Goal: Task Accomplishment & Management: Manage account settings

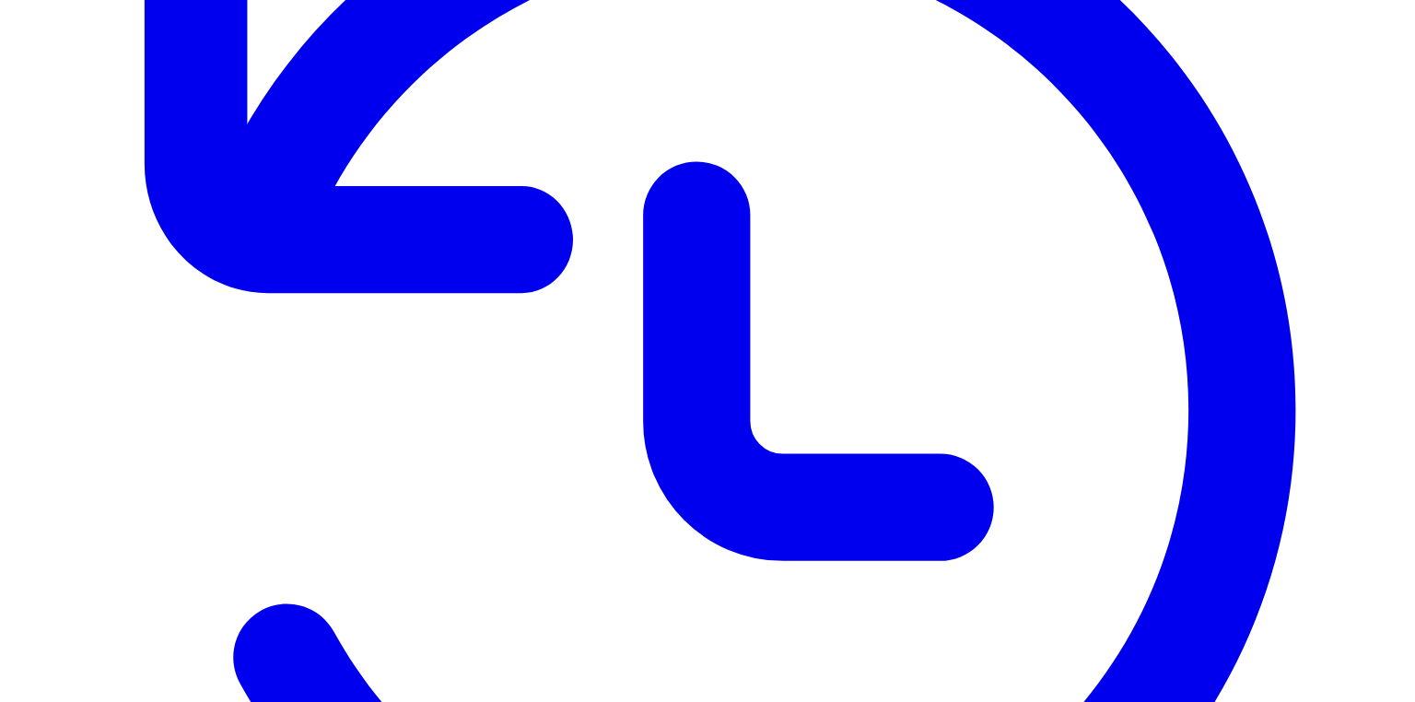
scroll to position [475, 0]
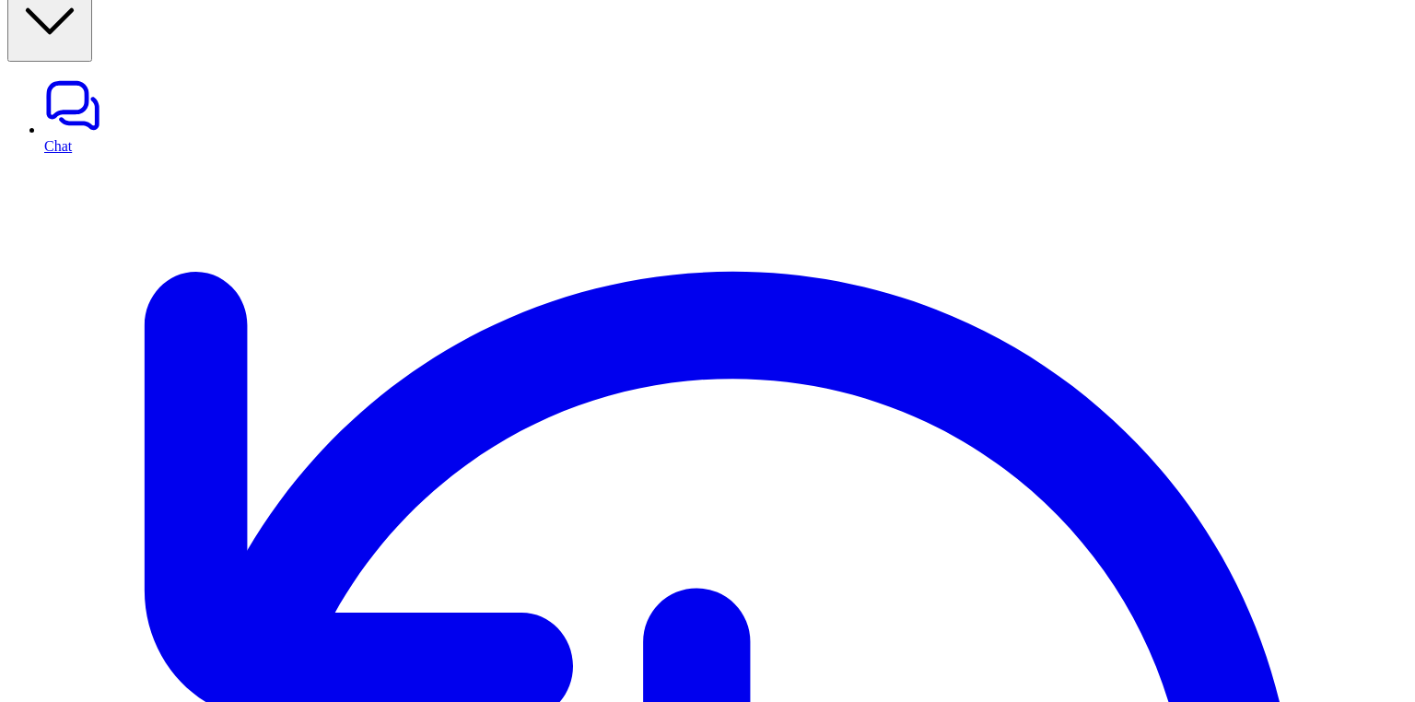
scroll to position [0, 0]
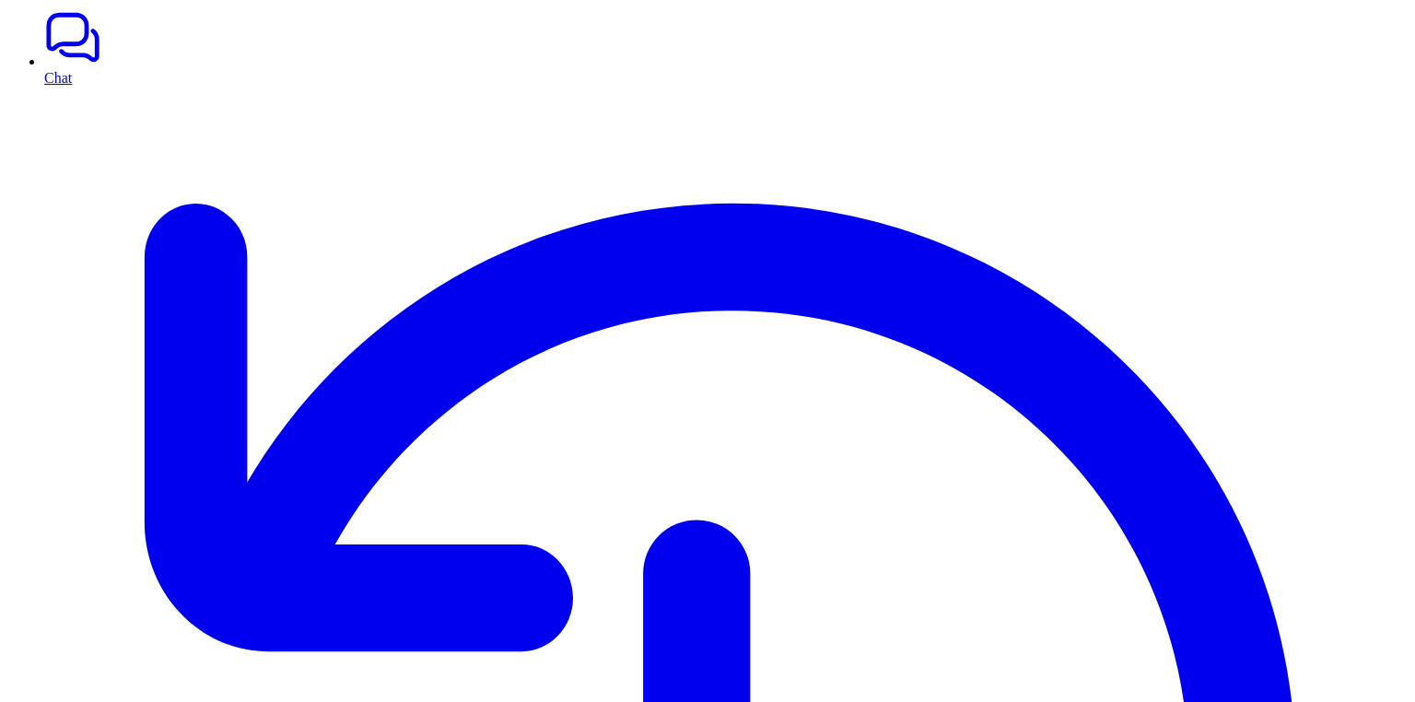
scroll to position [74, 0]
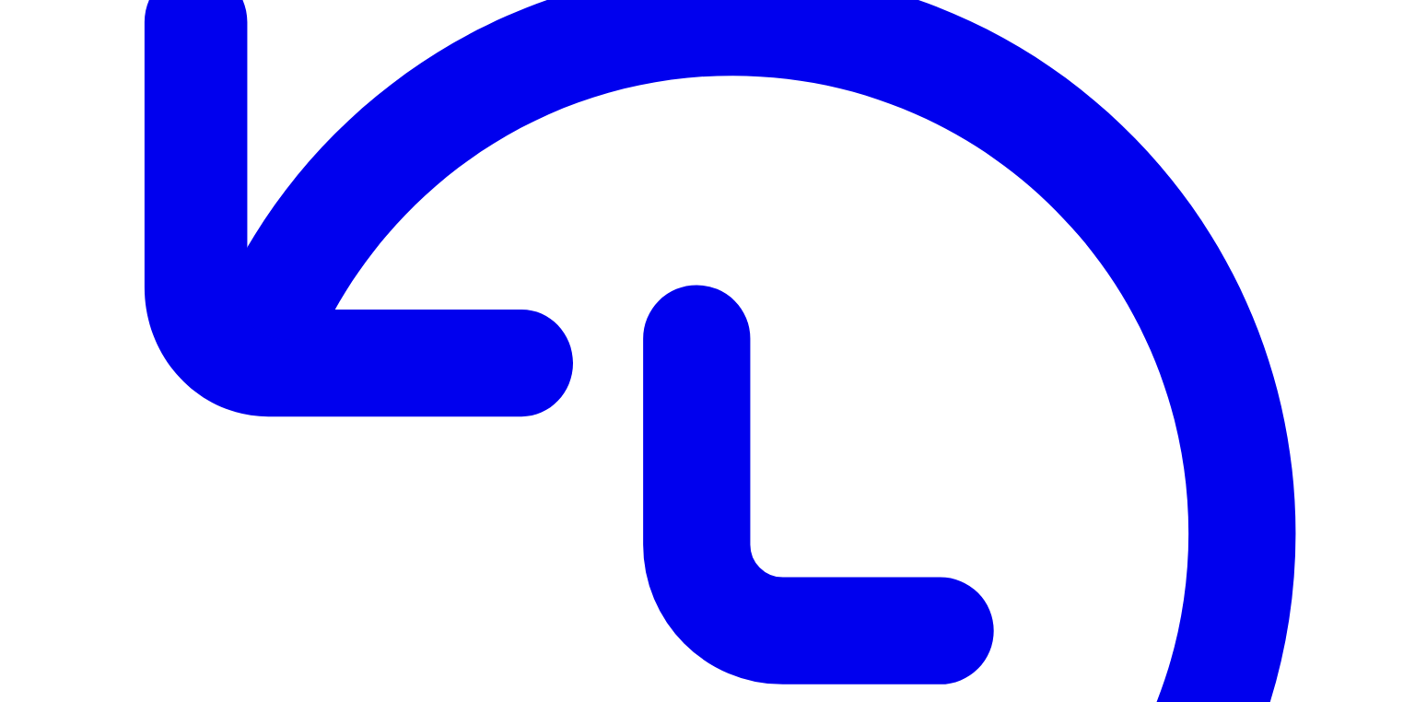
scroll to position [361, 0]
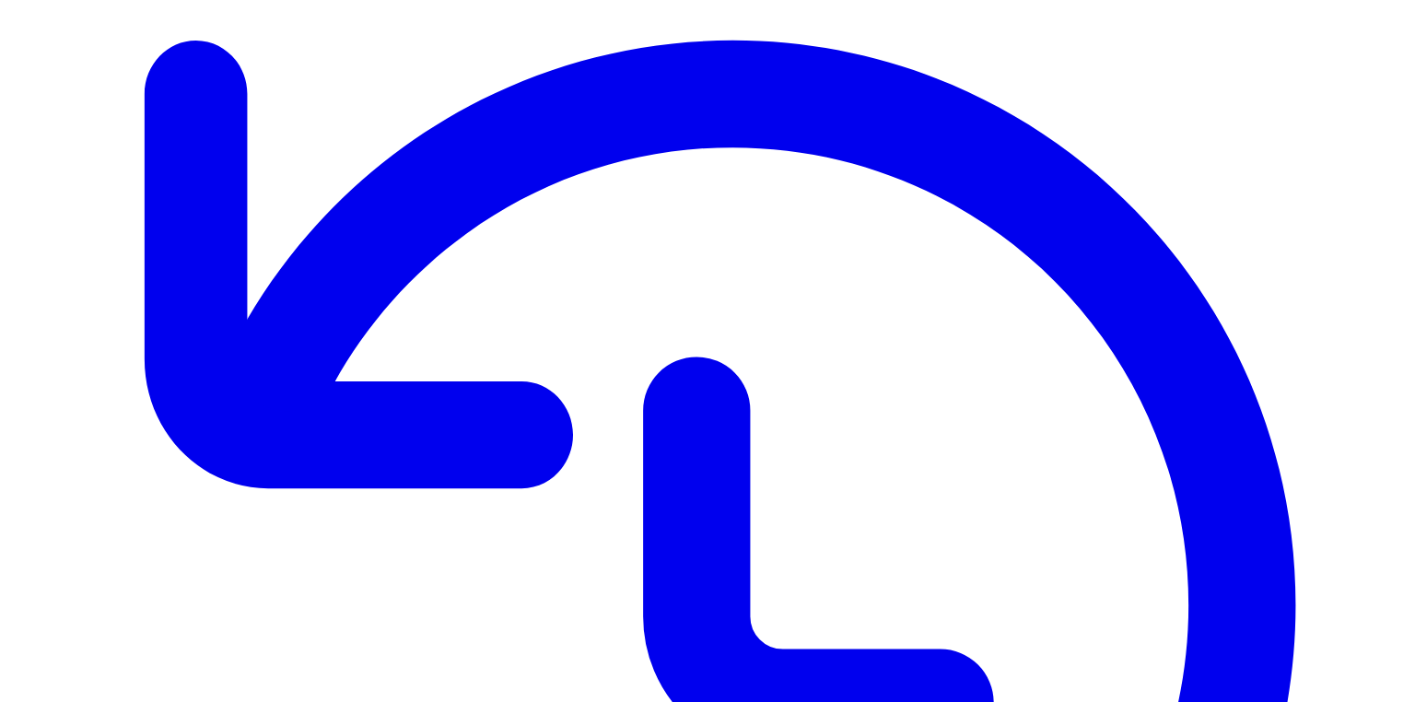
scroll to position [254, 0]
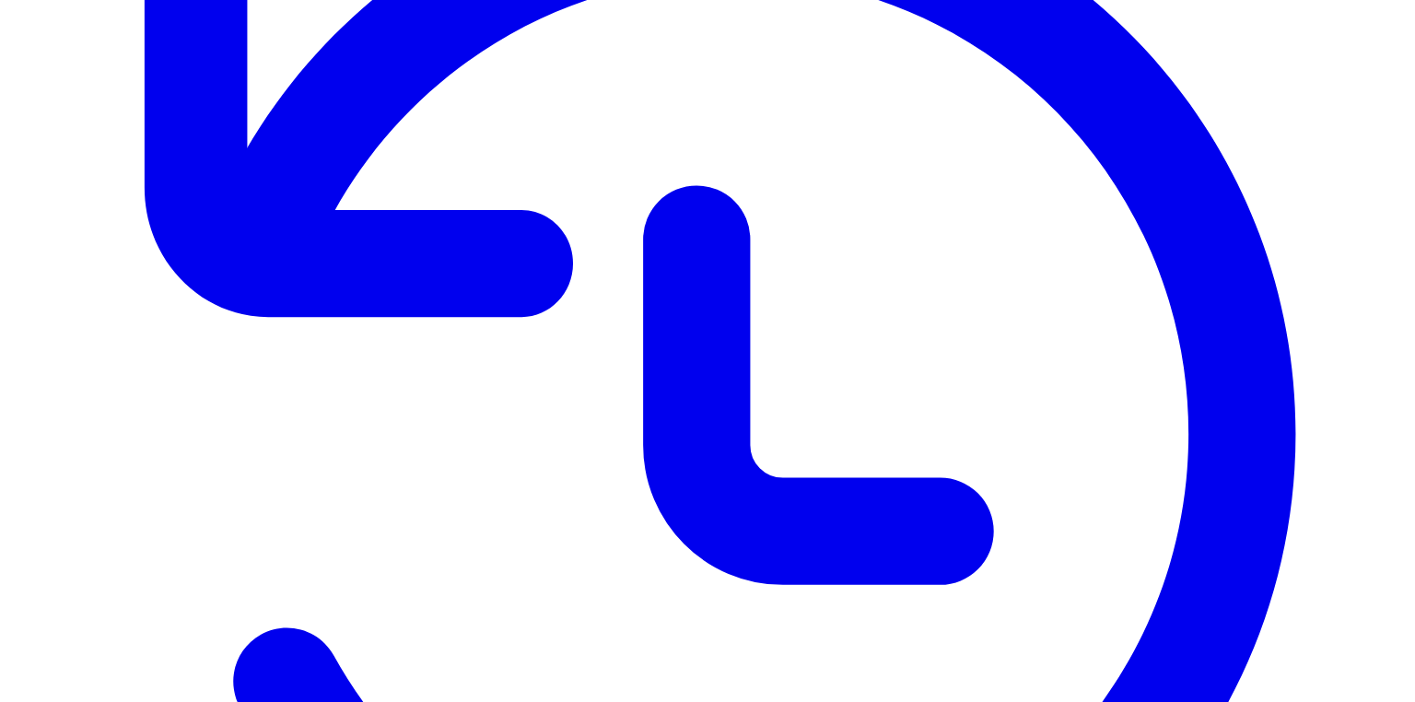
scroll to position [460, 0]
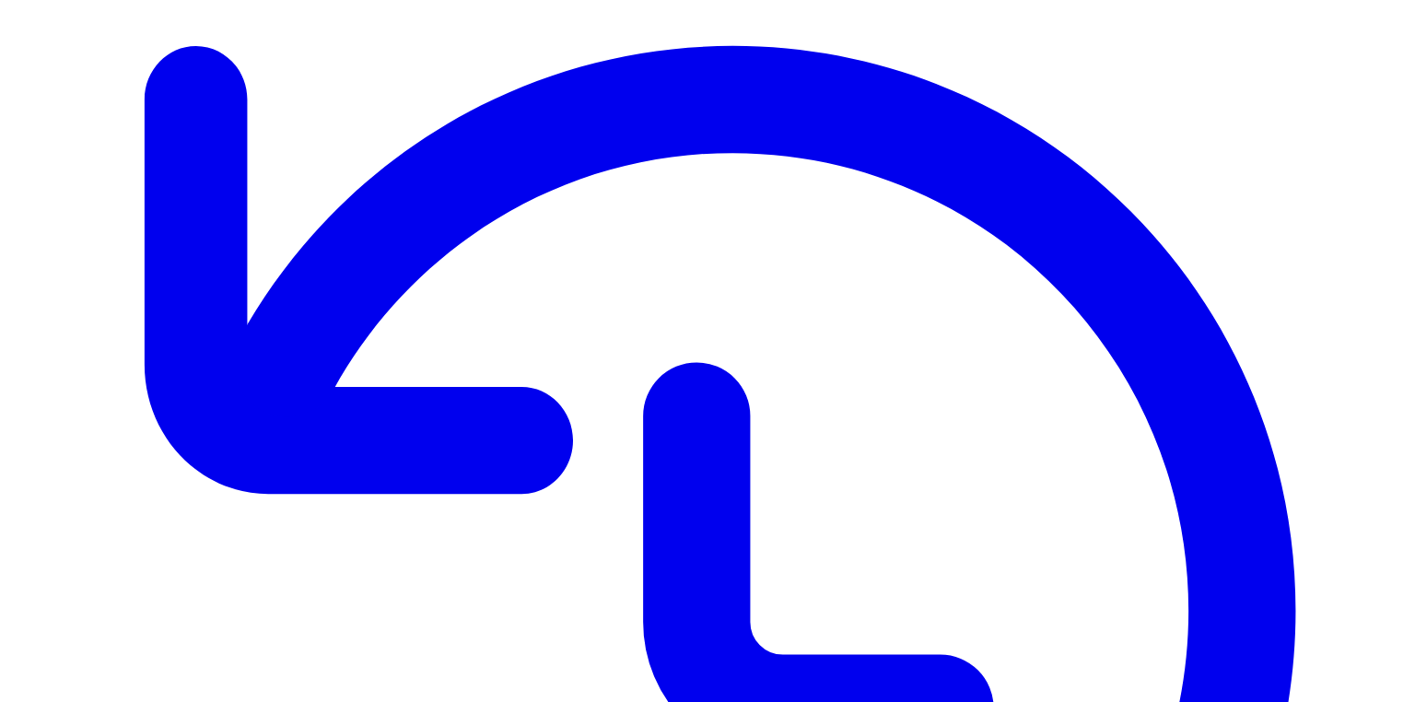
scroll to position [208, 0]
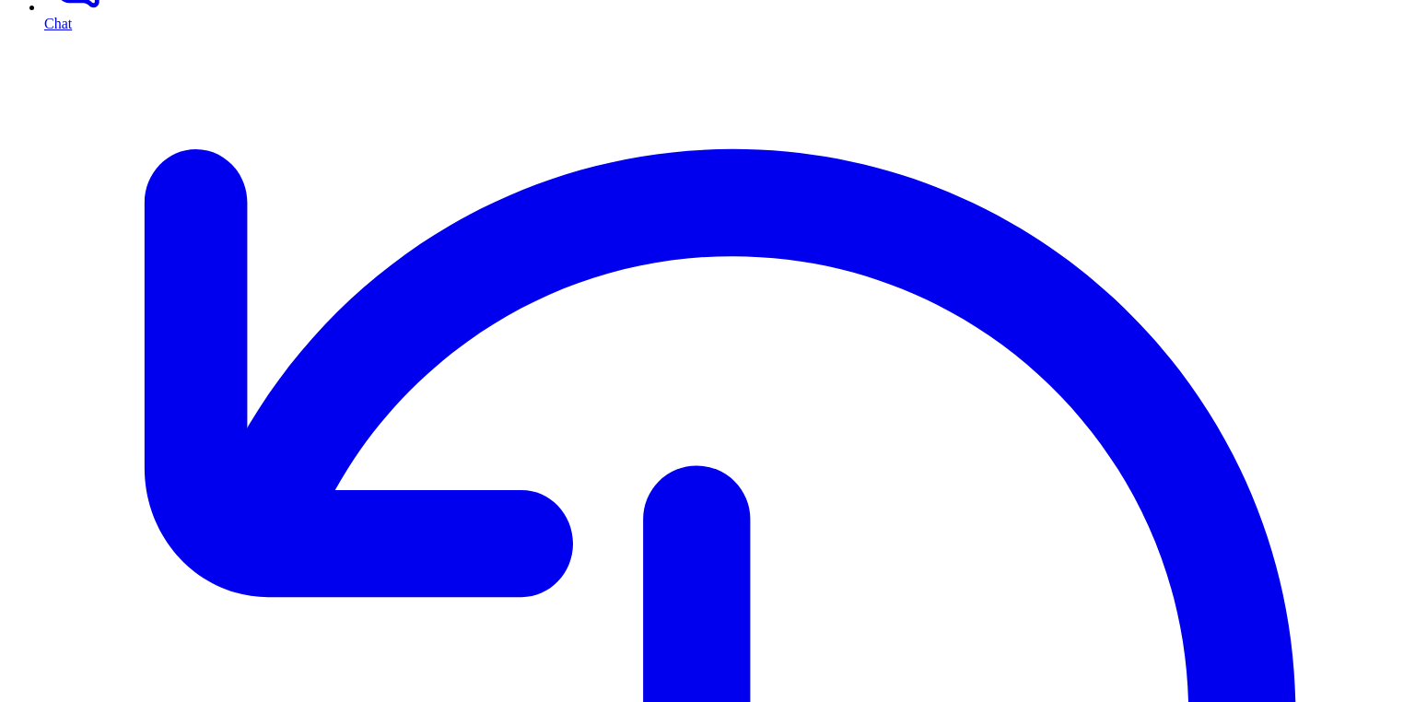
scroll to position [0, 0]
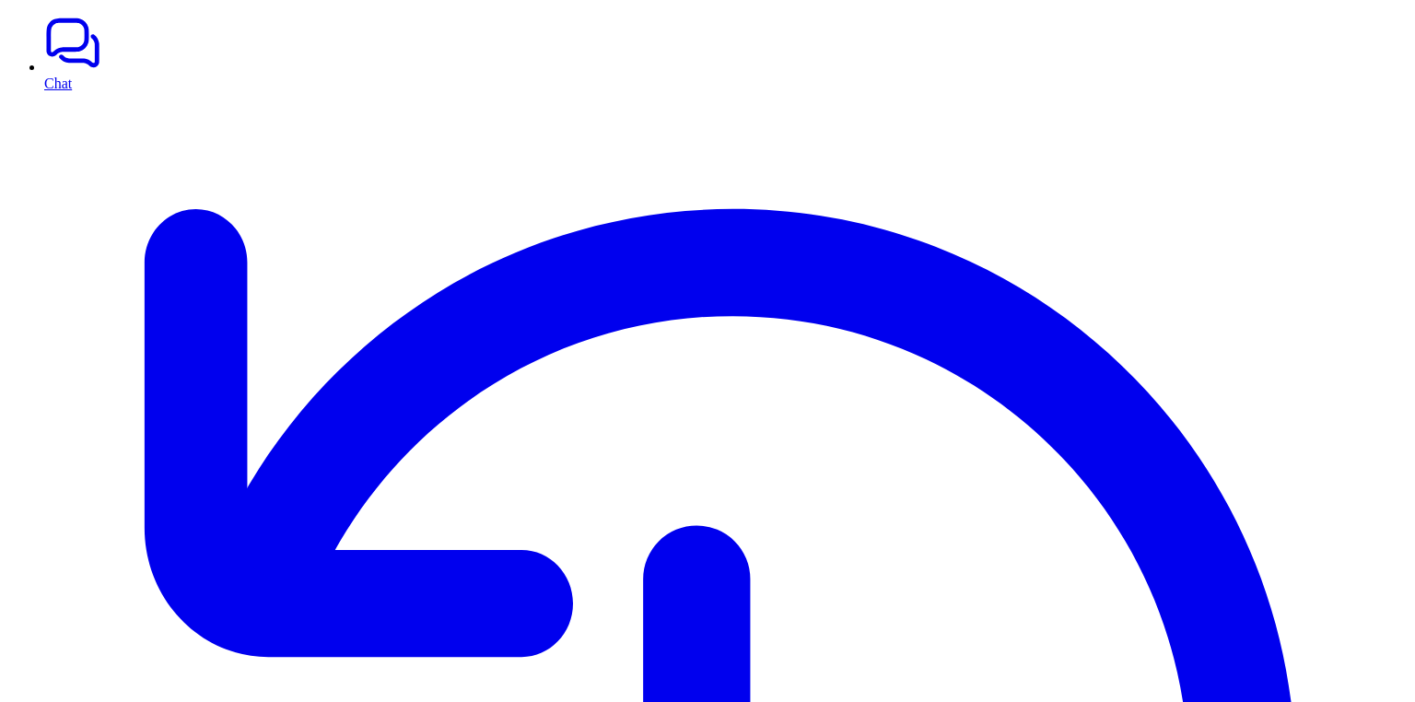
scroll to position [81, 0]
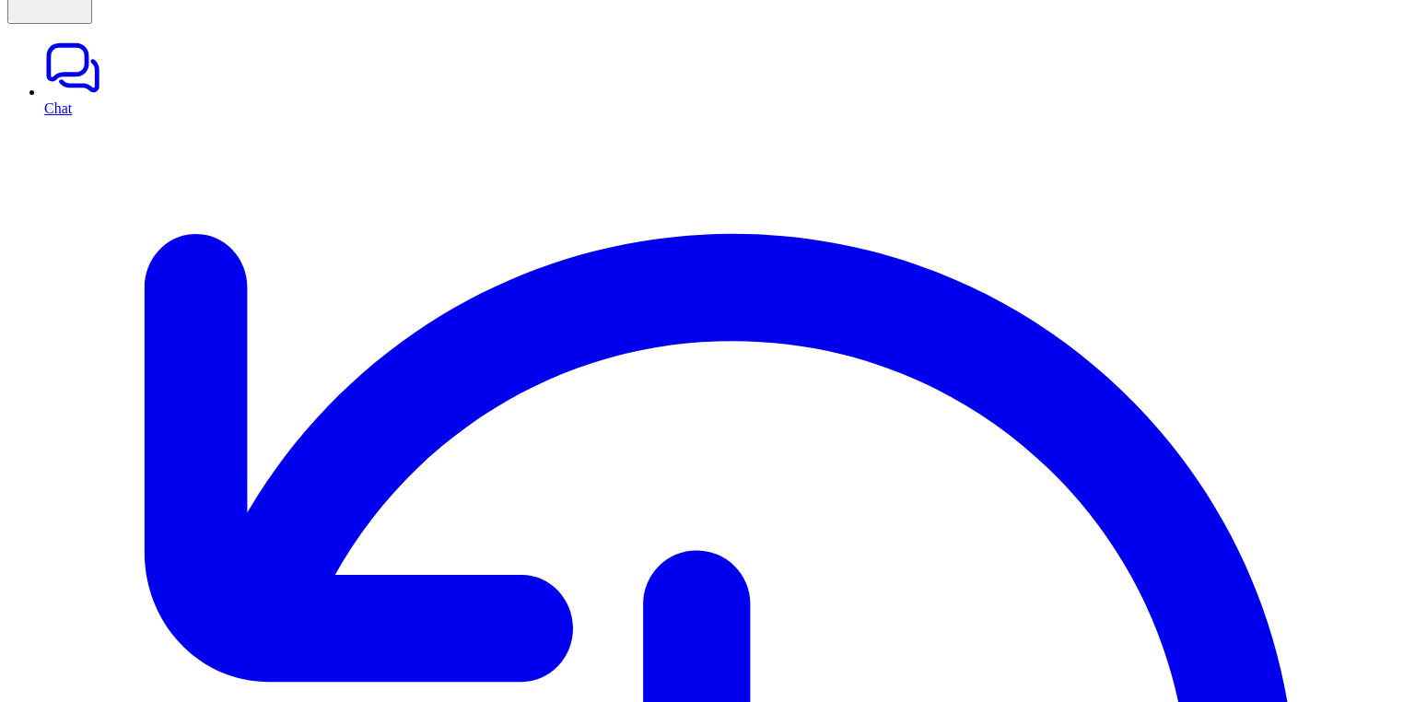
scroll to position [71, 0]
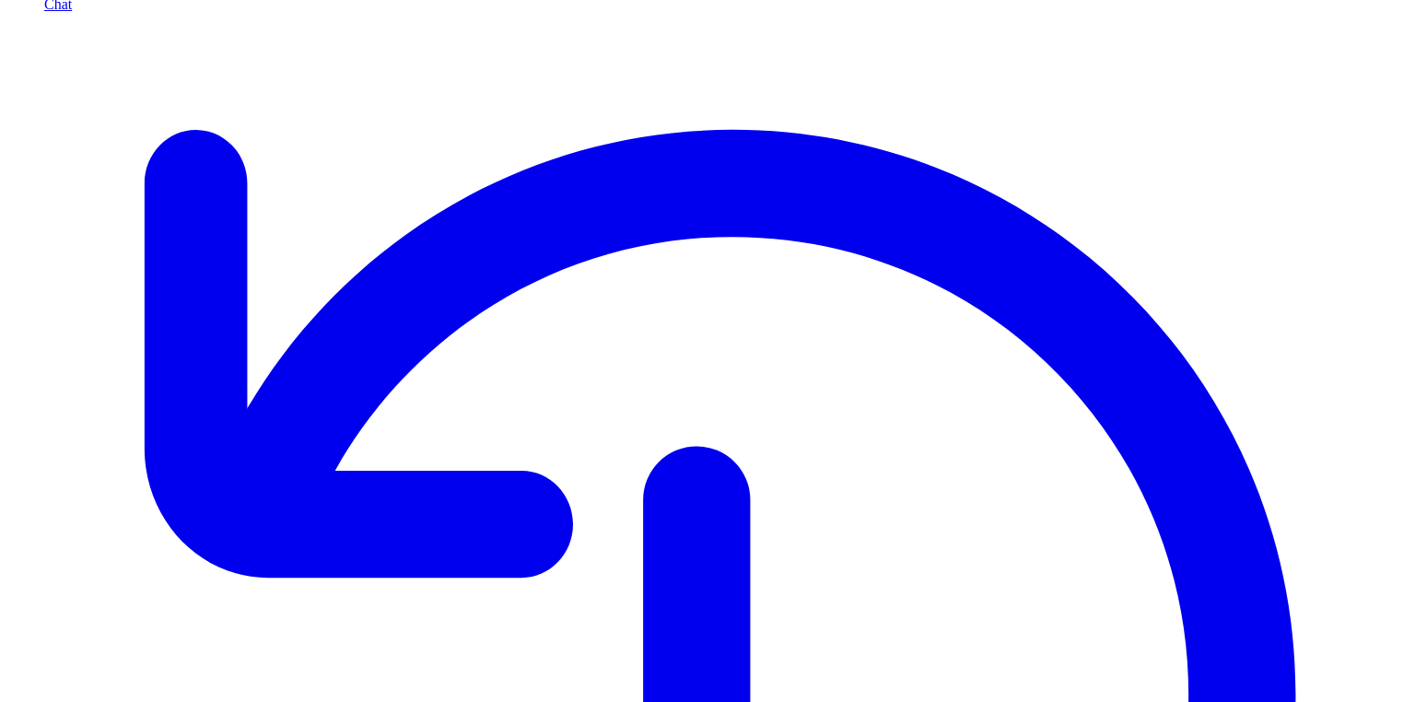
scroll to position [123, 0]
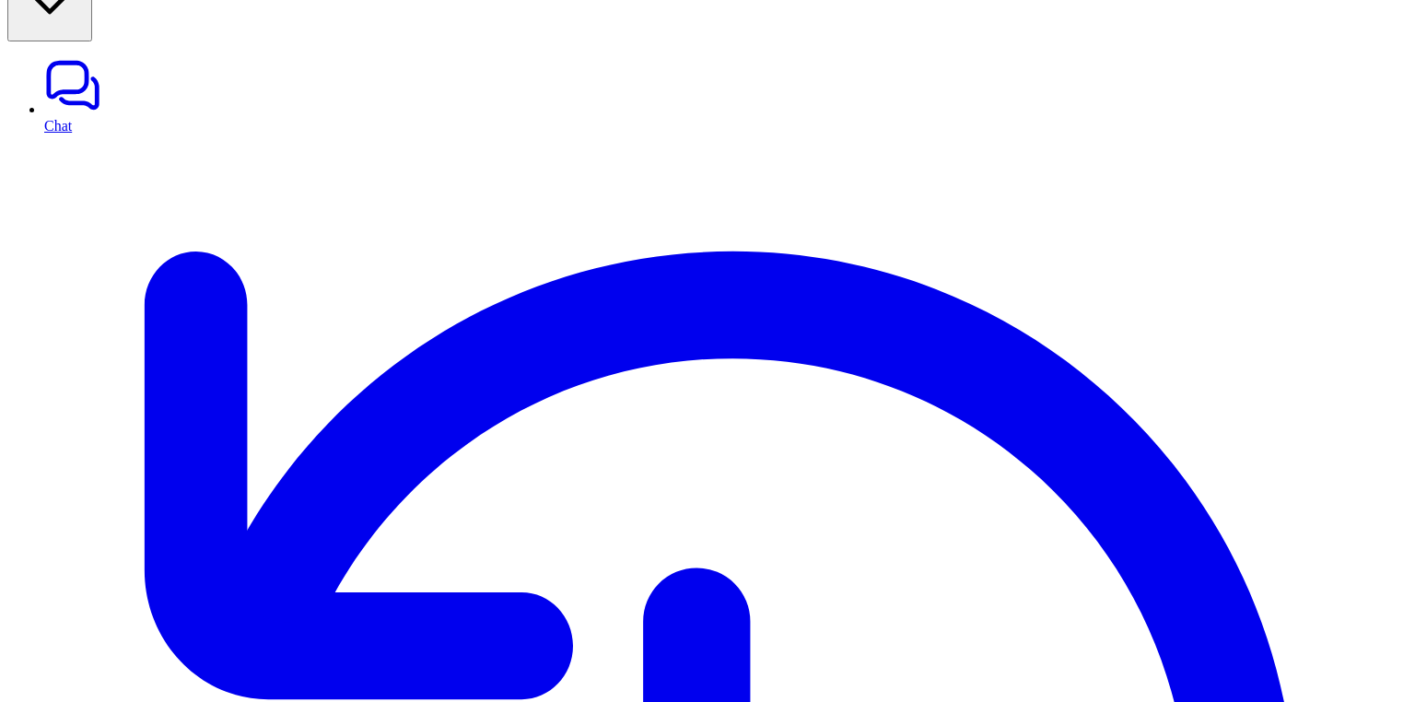
scroll to position [0, 0]
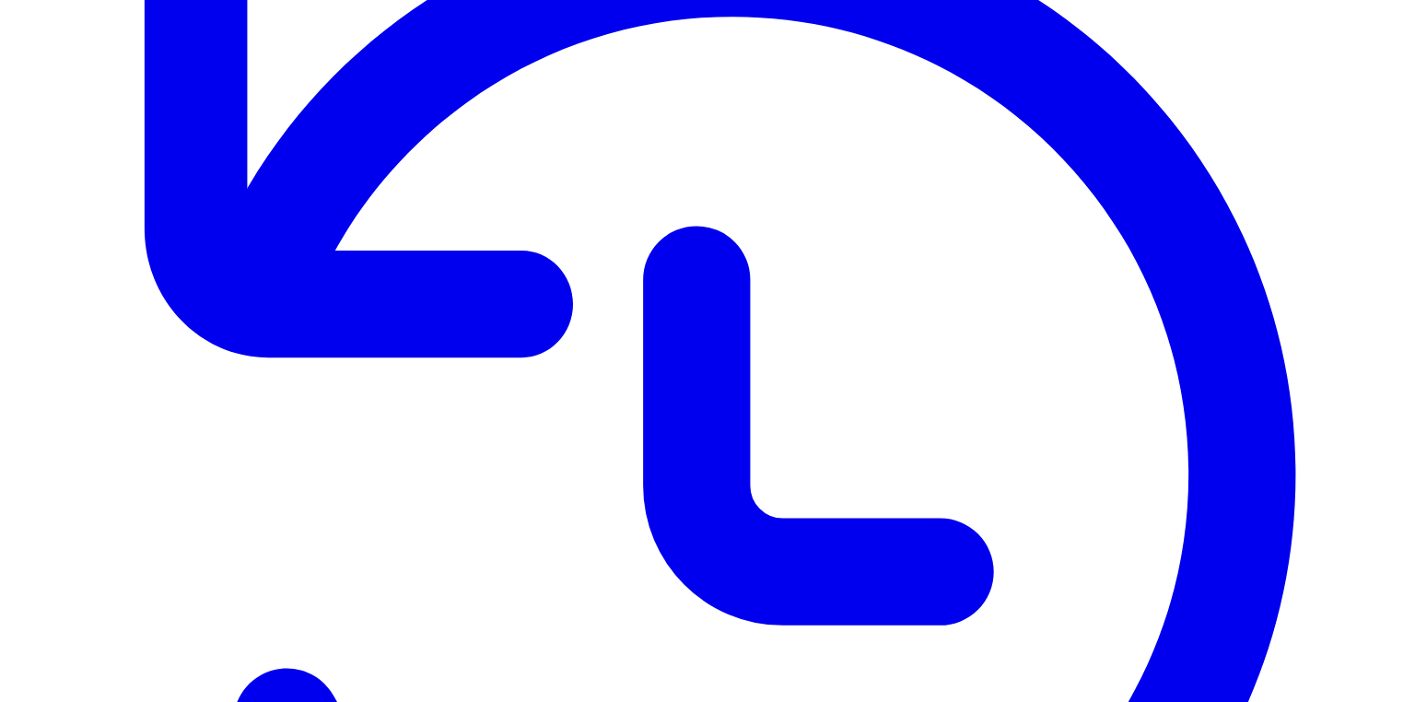
scroll to position [403, 0]
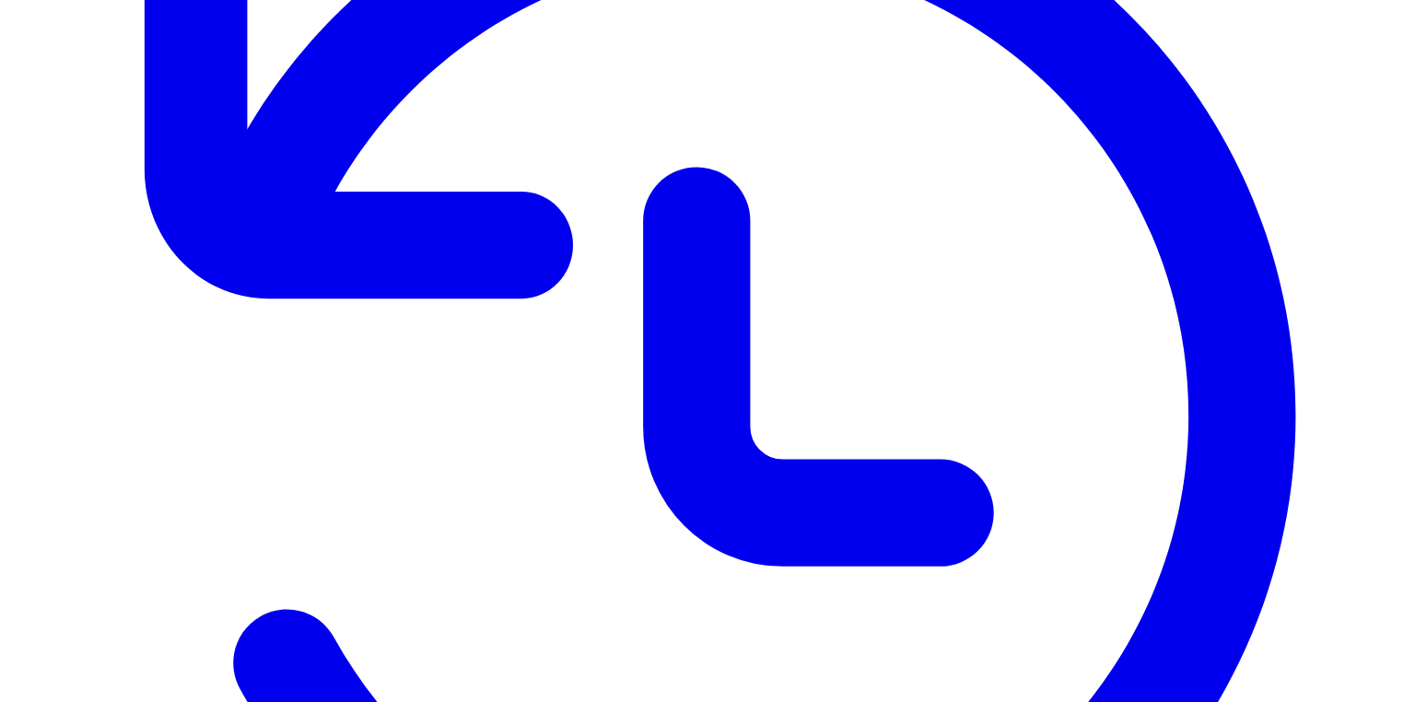
scroll to position [461, 0]
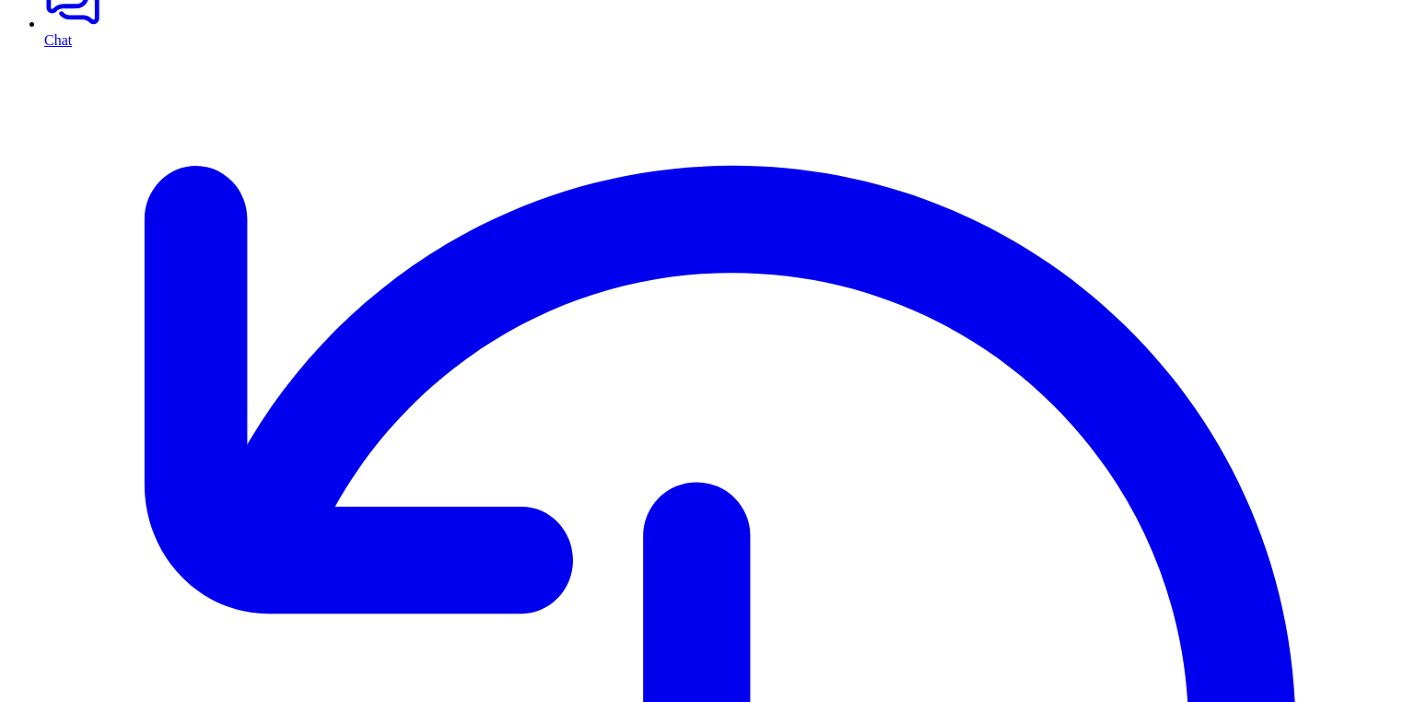
scroll to position [0, 0]
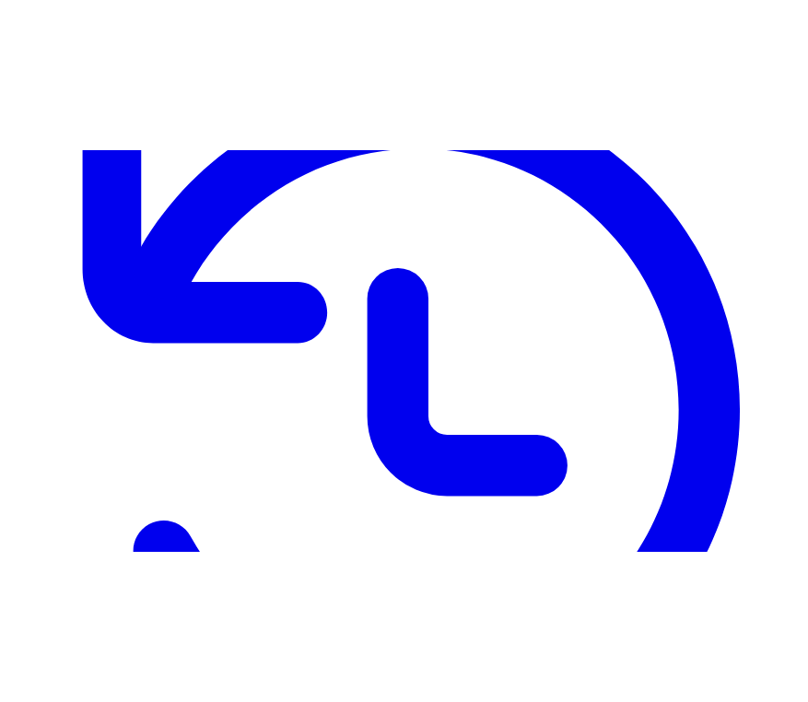
scroll to position [475, 0]
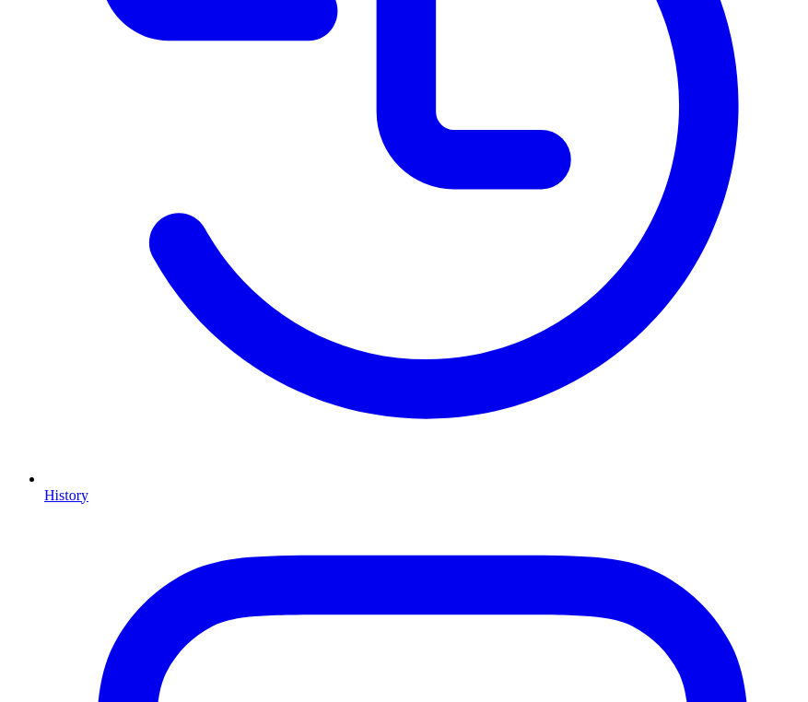
scroll to position [475, 0]
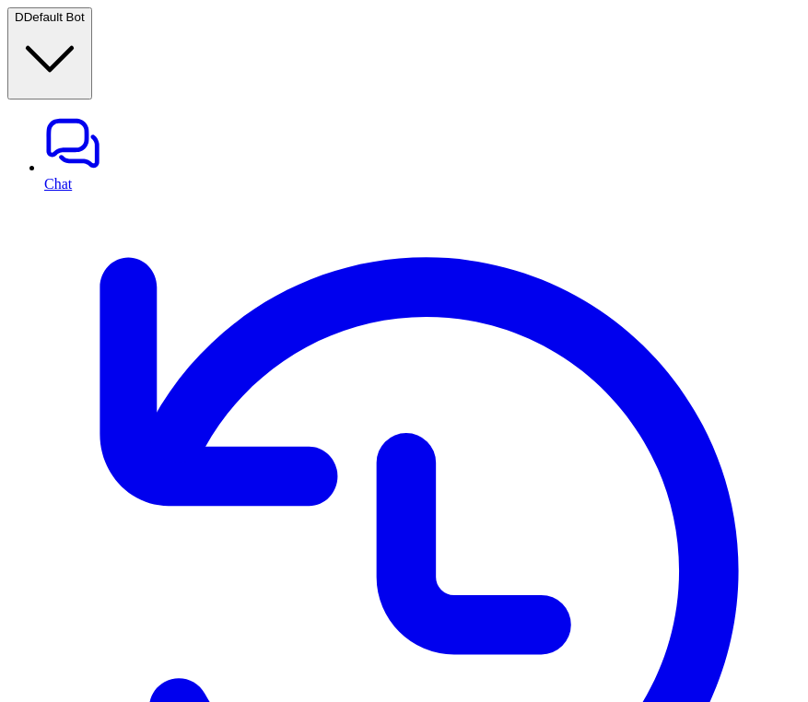
scroll to position [475, 0]
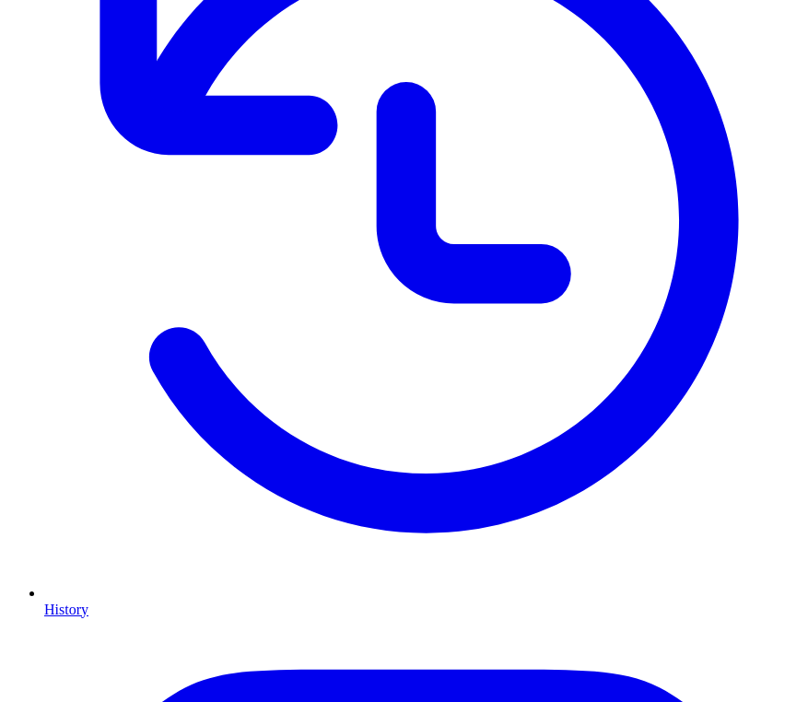
scroll to position [364, 0]
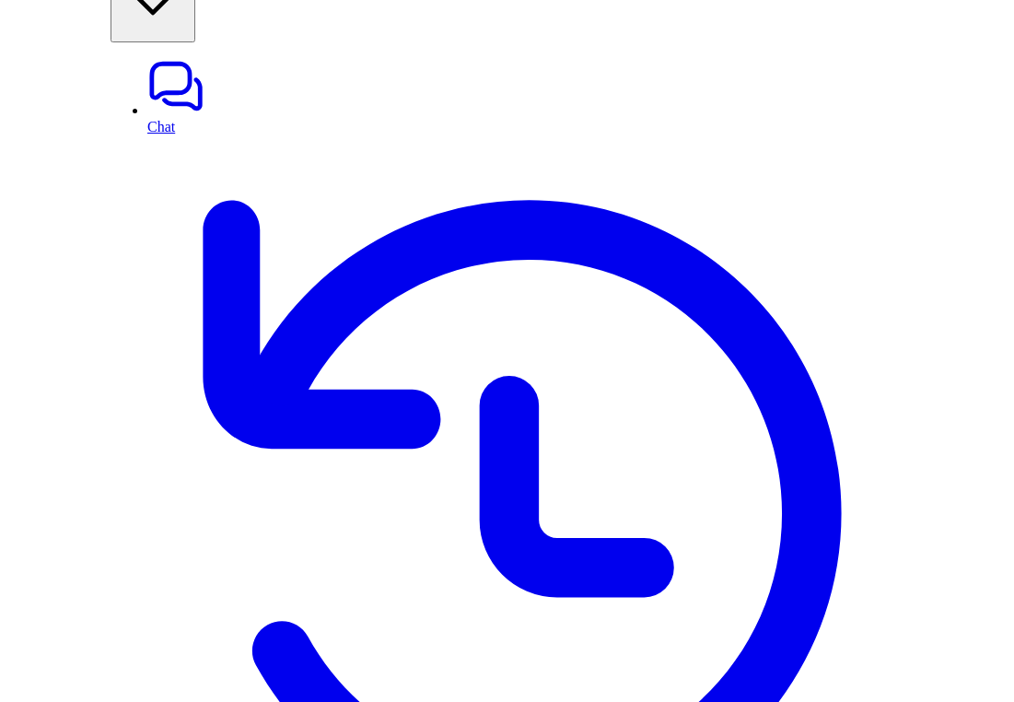
scroll to position [53, 0]
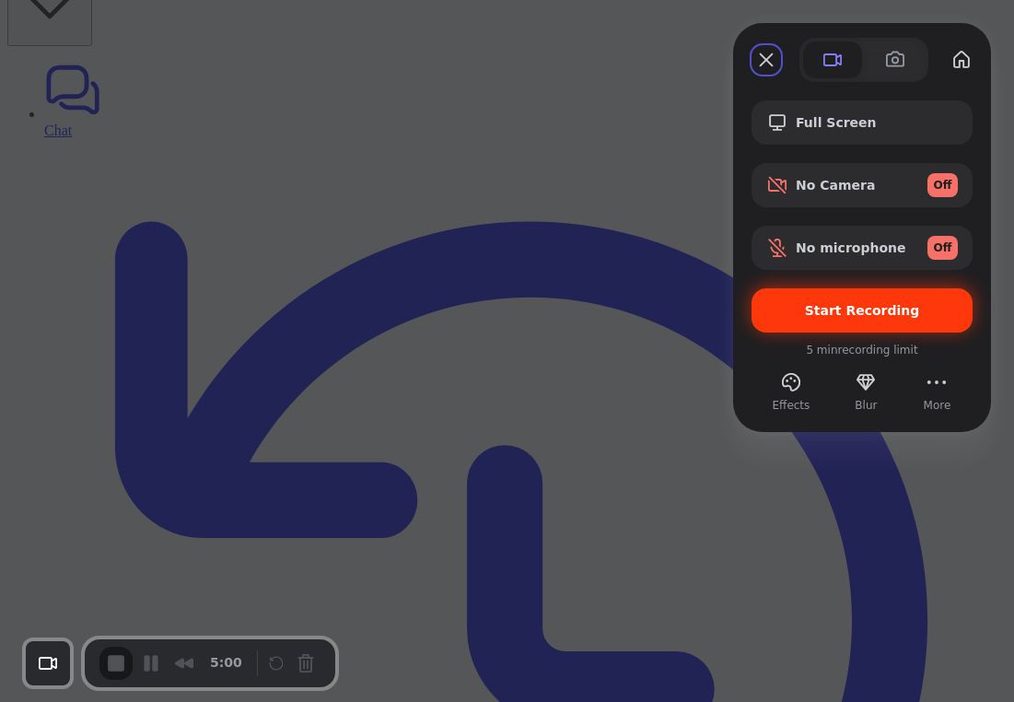
click at [807, 309] on span "Start Recording" at bounding box center [862, 310] width 115 height 15
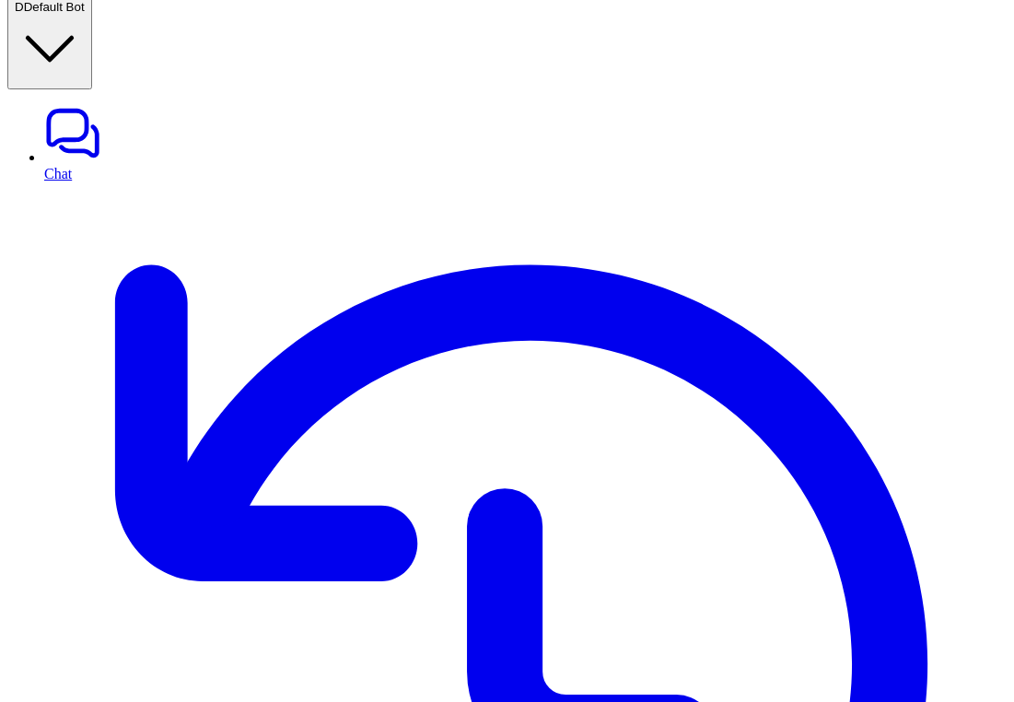
scroll to position [0, 0]
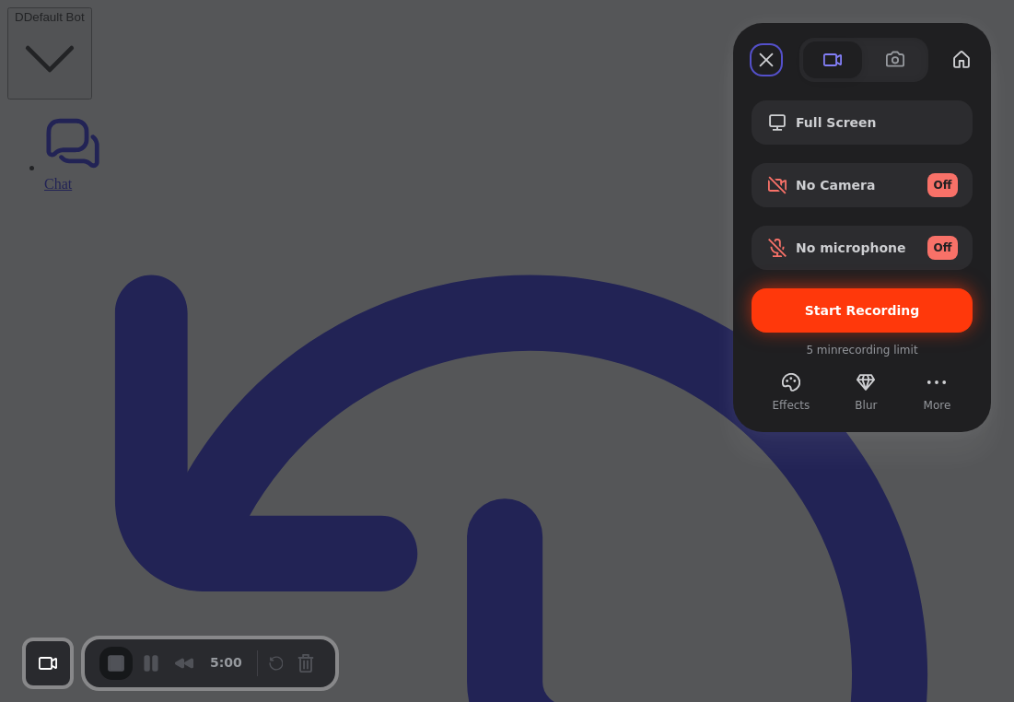
click at [807, 324] on div "Start Recording" at bounding box center [862, 310] width 221 height 44
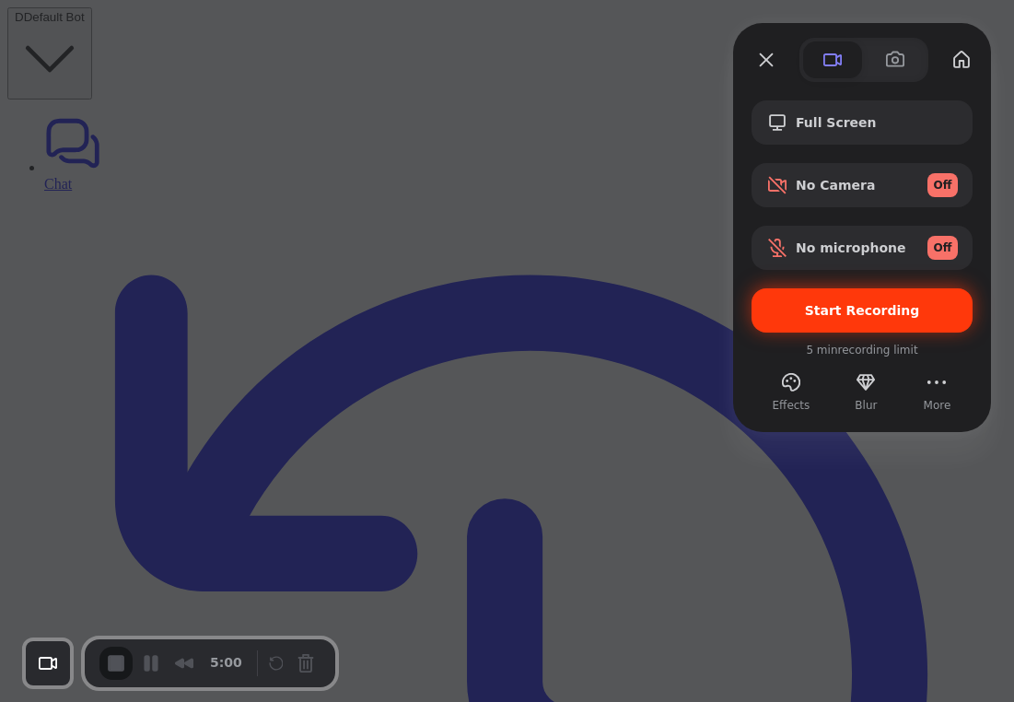
click at [806, 310] on span "Start Recording" at bounding box center [863, 310] width 192 height 15
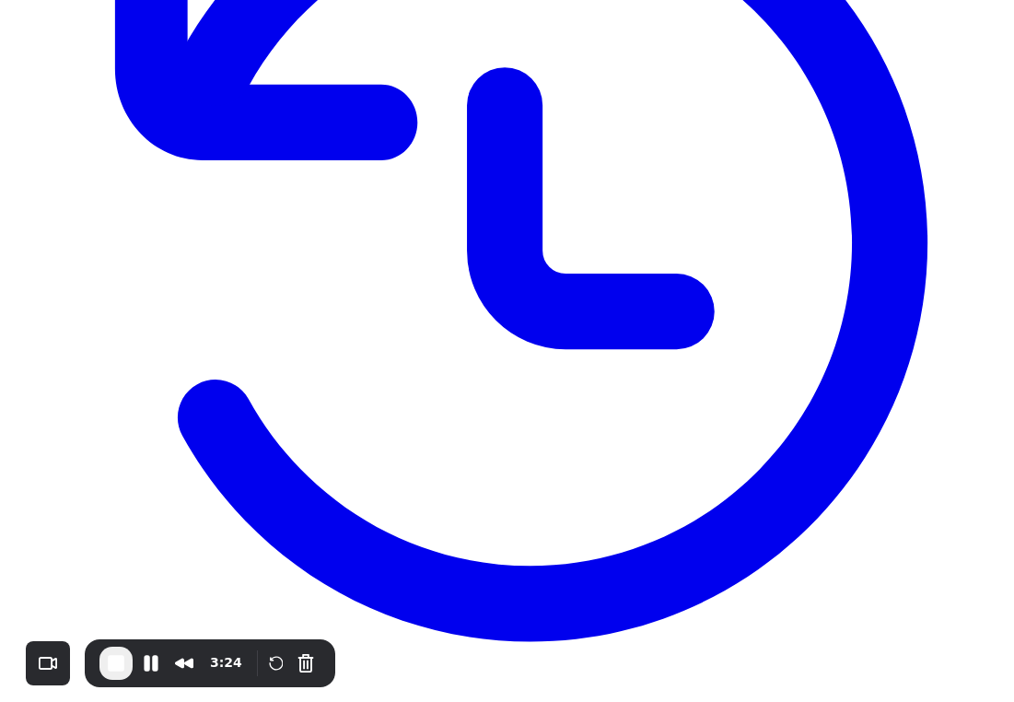
scroll to position [437, 0]
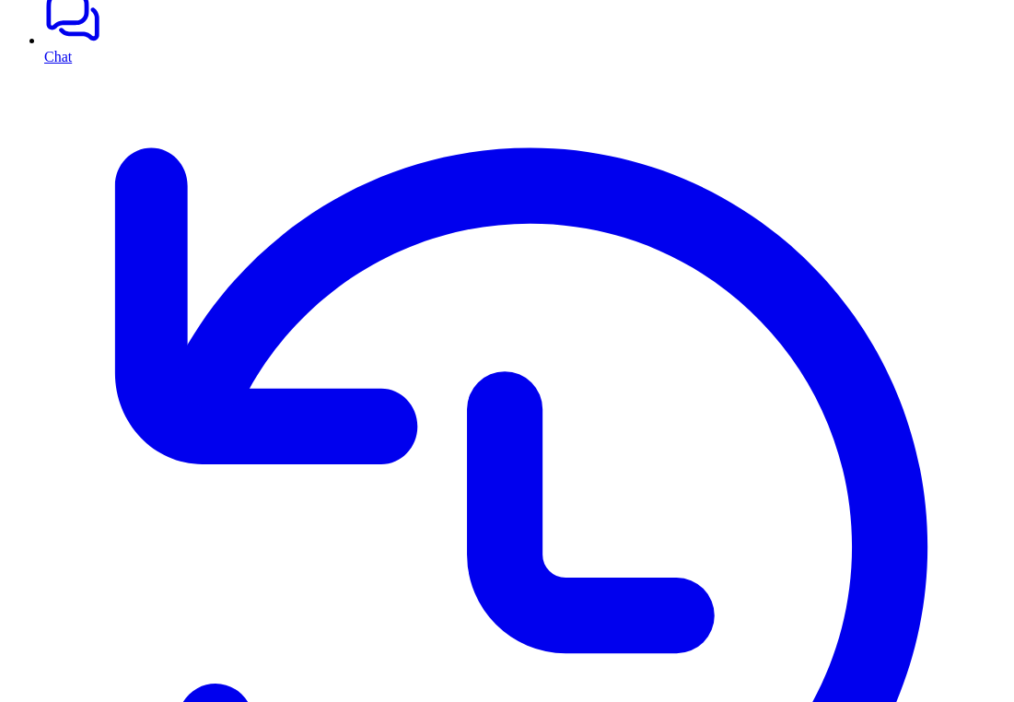
scroll to position [0, 0]
